Goal: Task Accomplishment & Management: Use online tool/utility

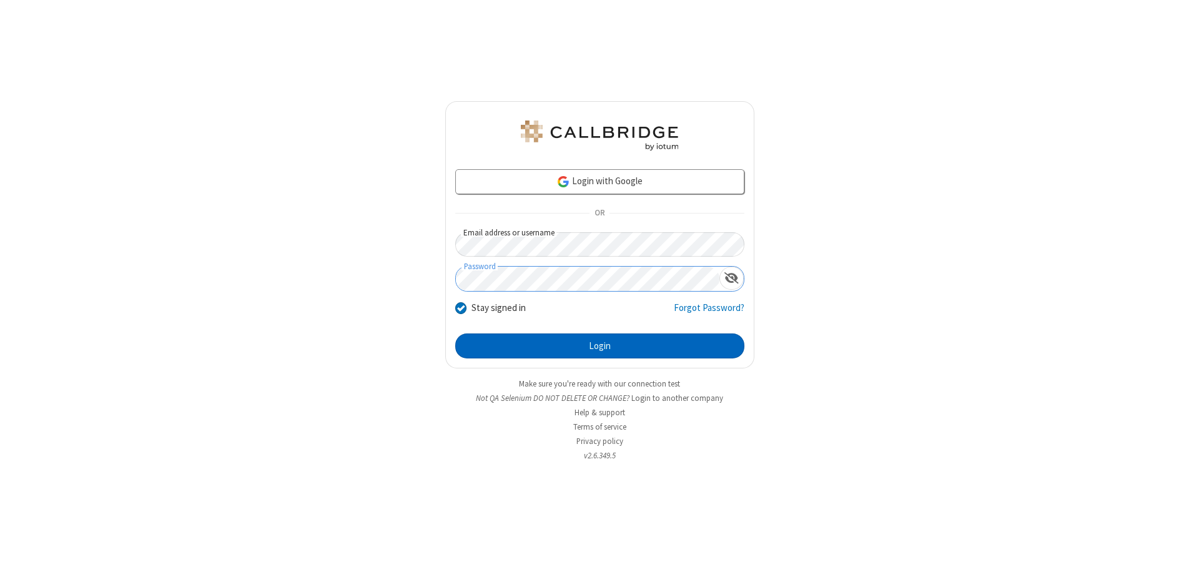
click at [599, 346] on button "Login" at bounding box center [599, 345] width 289 height 25
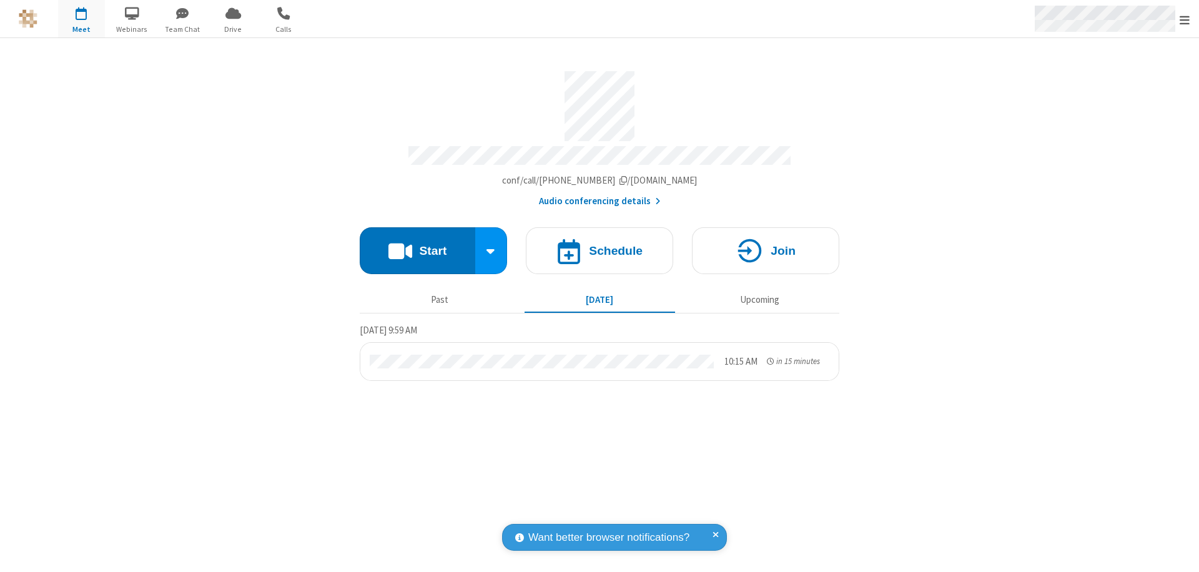
click at [1184, 19] on span "Open menu" at bounding box center [1184, 20] width 10 height 12
click at [233, 29] on span "Drive" at bounding box center [233, 29] width 47 height 11
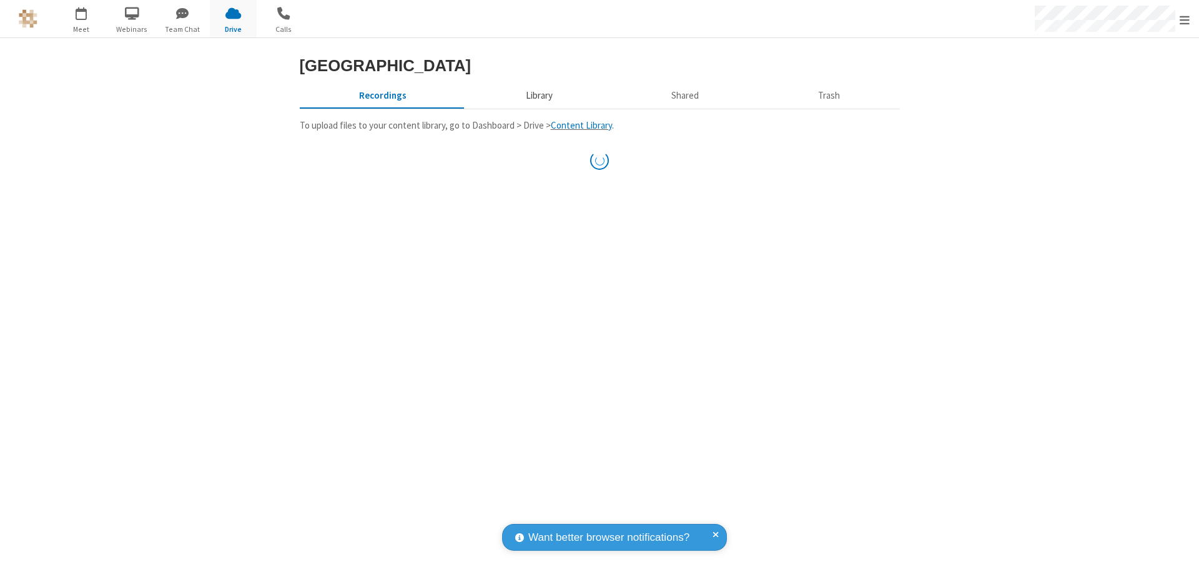
click at [537, 107] on button "Library" at bounding box center [539, 96] width 146 height 24
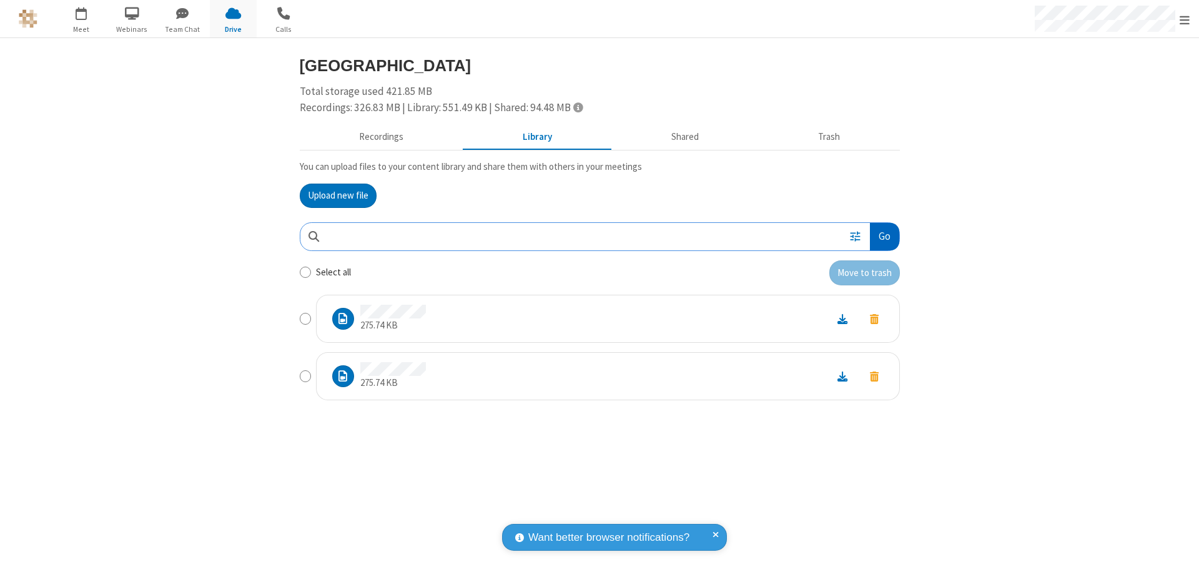
click at [883, 236] on button "Go" at bounding box center [884, 237] width 29 height 28
click at [338, 195] on button "Upload new file" at bounding box center [338, 196] width 77 height 25
